Goal: Information Seeking & Learning: Learn about a topic

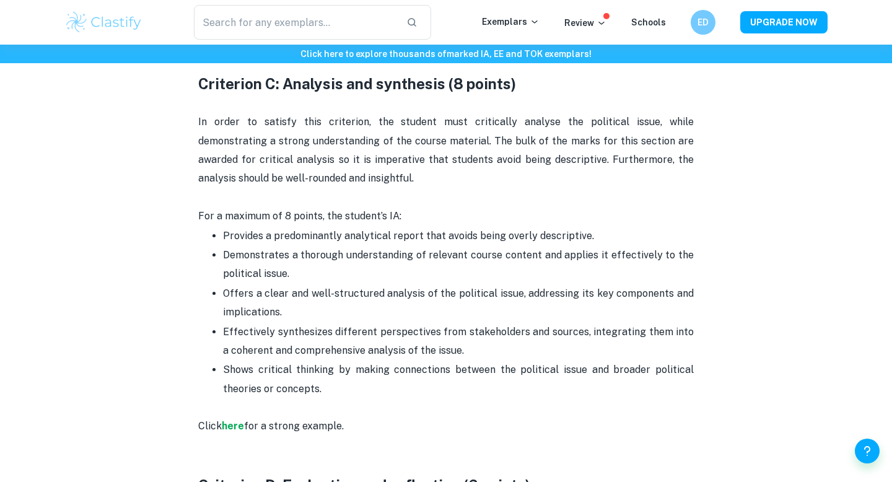
scroll to position [1401, 0]
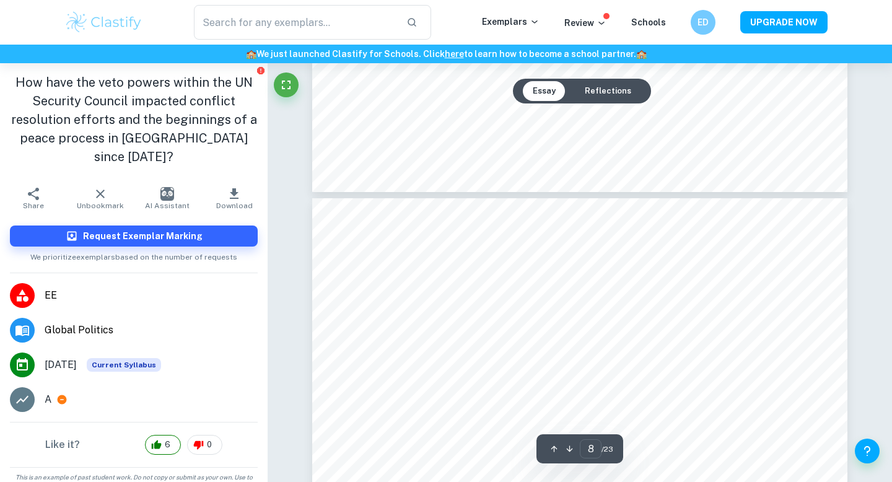
type input "9"
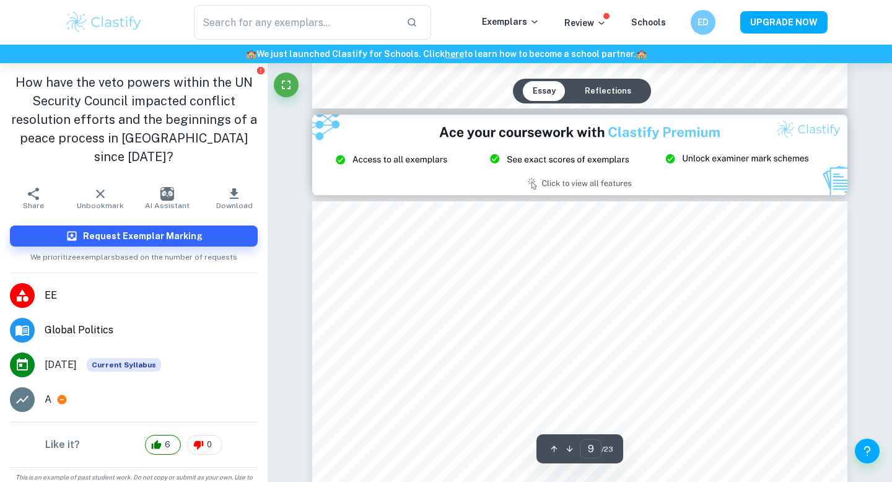
scroll to position [6285, 0]
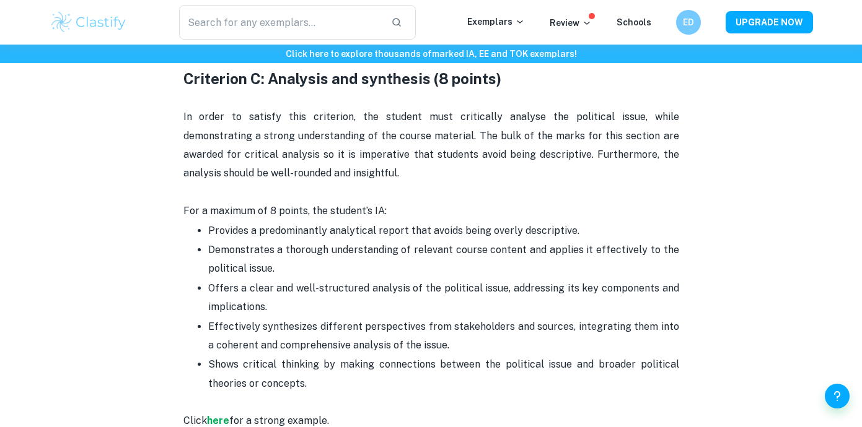
scroll to position [1436, 0]
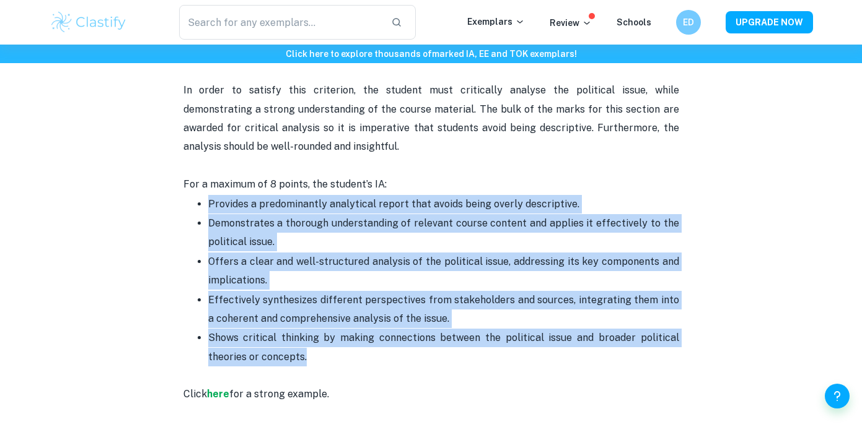
drag, startPoint x: 206, startPoint y: 203, endPoint x: 316, endPoint y: 361, distance: 192.8
click at [316, 361] on ul "Provides a predominantly analytical report that avoids being overly descriptive…" at bounding box center [431, 281] width 496 height 173
copy ul "Provides a predominantly analytical report that avoids being overly descriptive…"
click at [216, 395] on strong "here" at bounding box center [218, 394] width 22 height 12
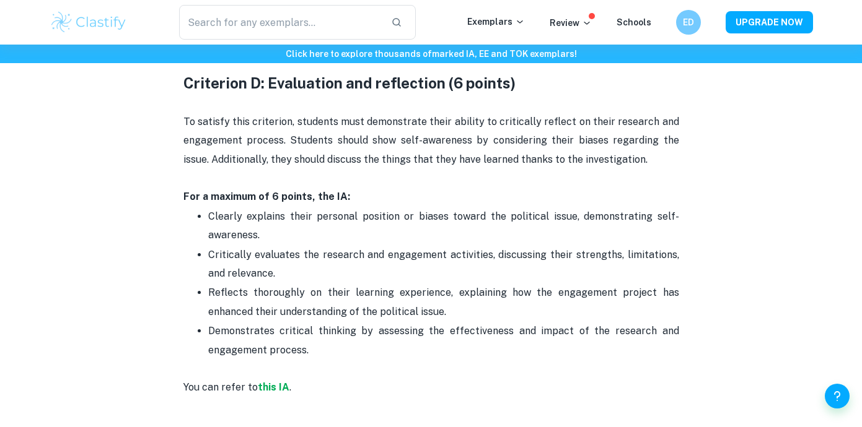
scroll to position [1757, 0]
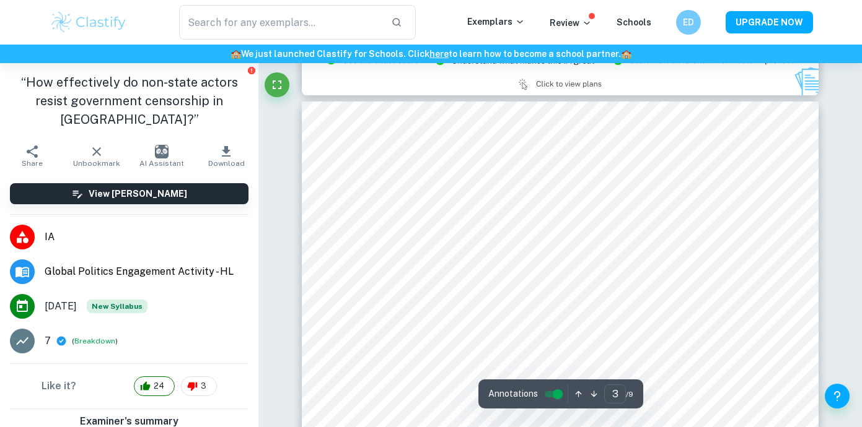
type input "2"
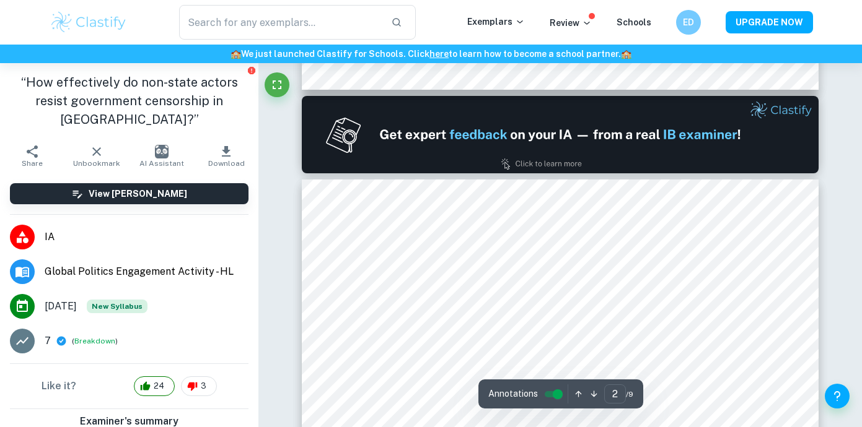
scroll to position [654, 0]
